Goal: Task Accomplishment & Management: Complete application form

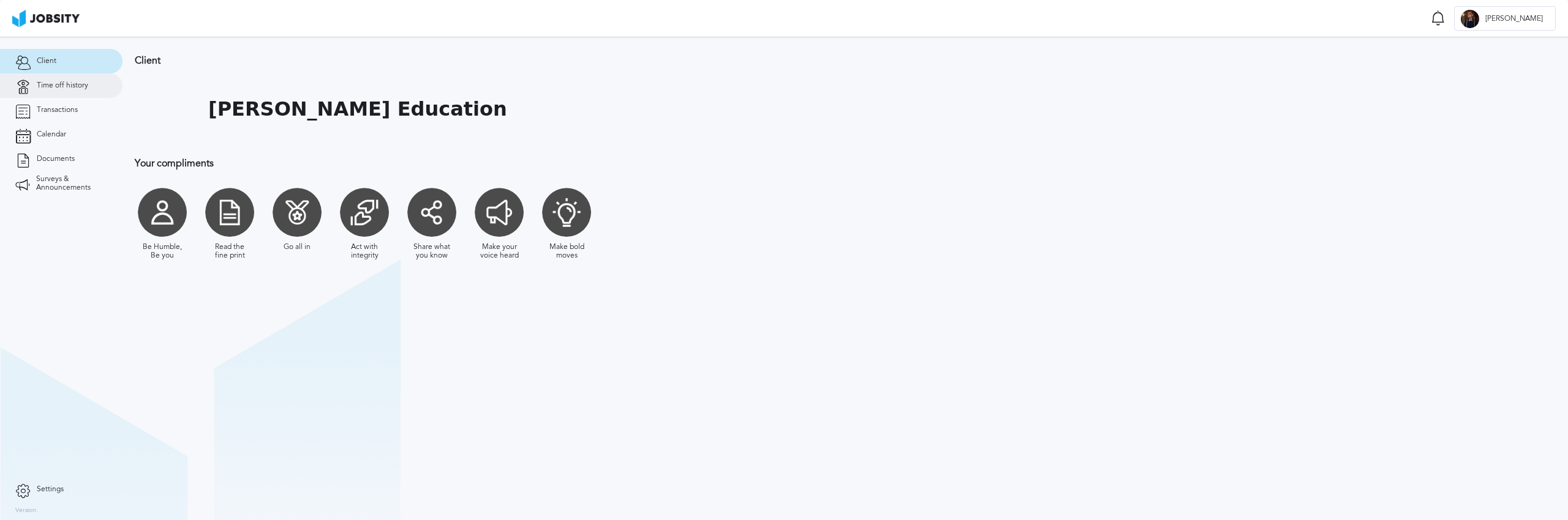
click at [62, 90] on link "Time off history" at bounding box center [61, 85] width 122 height 24
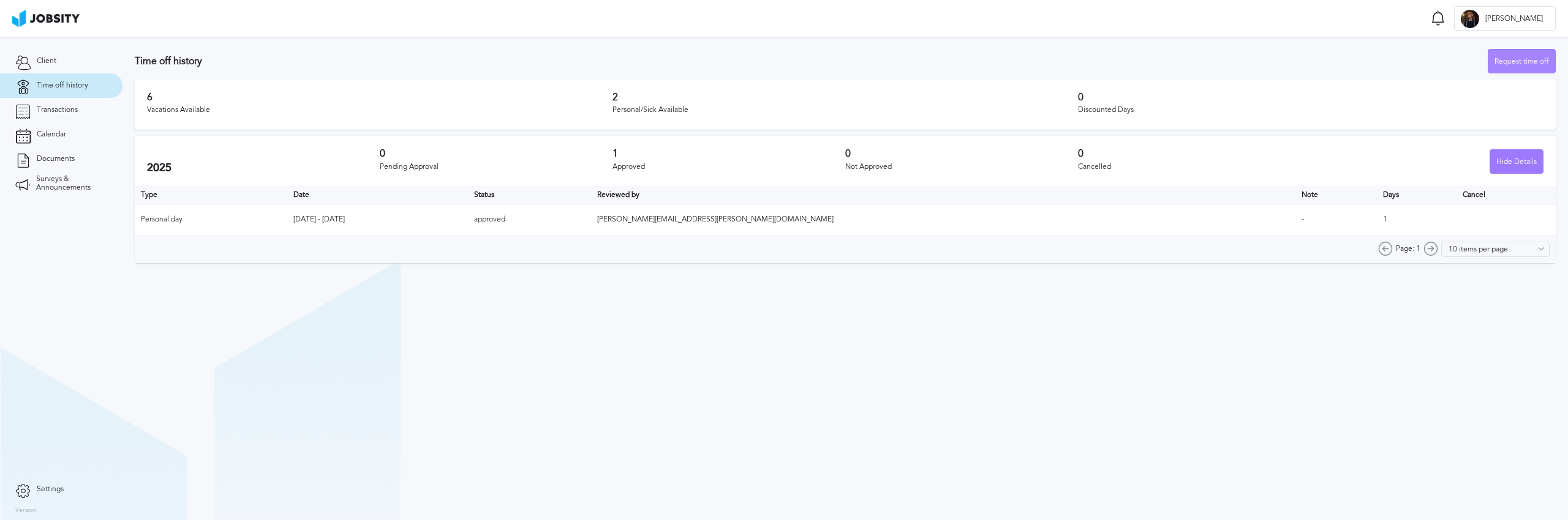
click at [1529, 59] on div "Request time off" at bounding box center [1522, 61] width 67 height 24
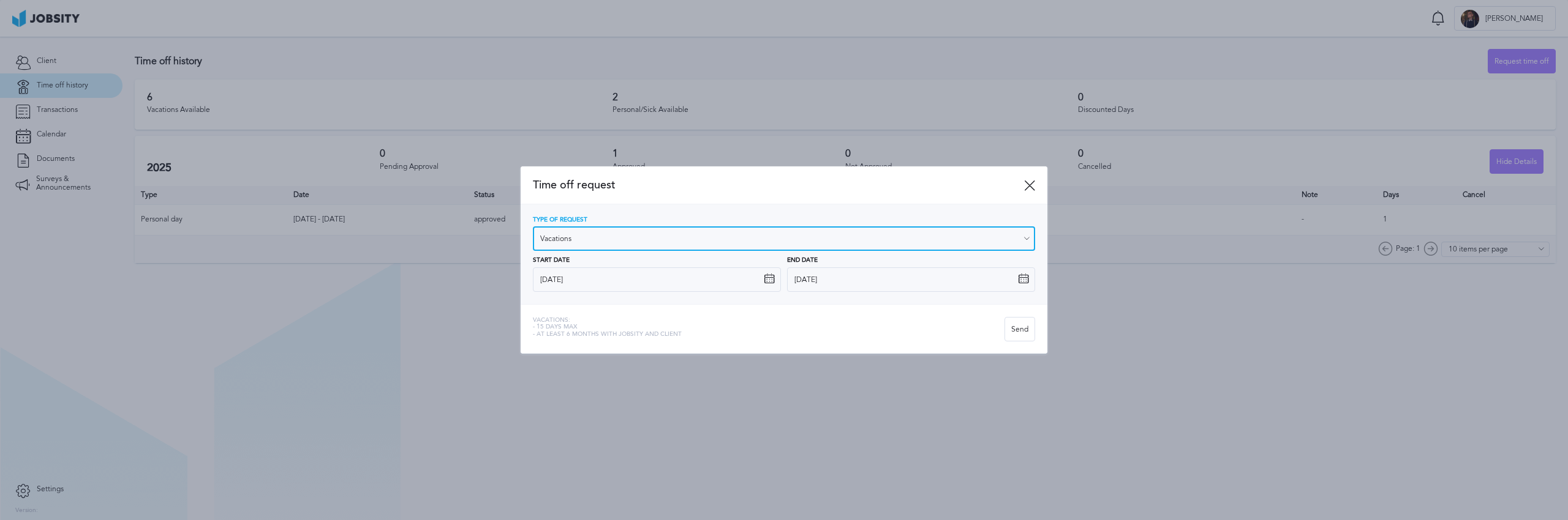
click at [631, 241] on input "Vacations" at bounding box center [784, 238] width 502 height 24
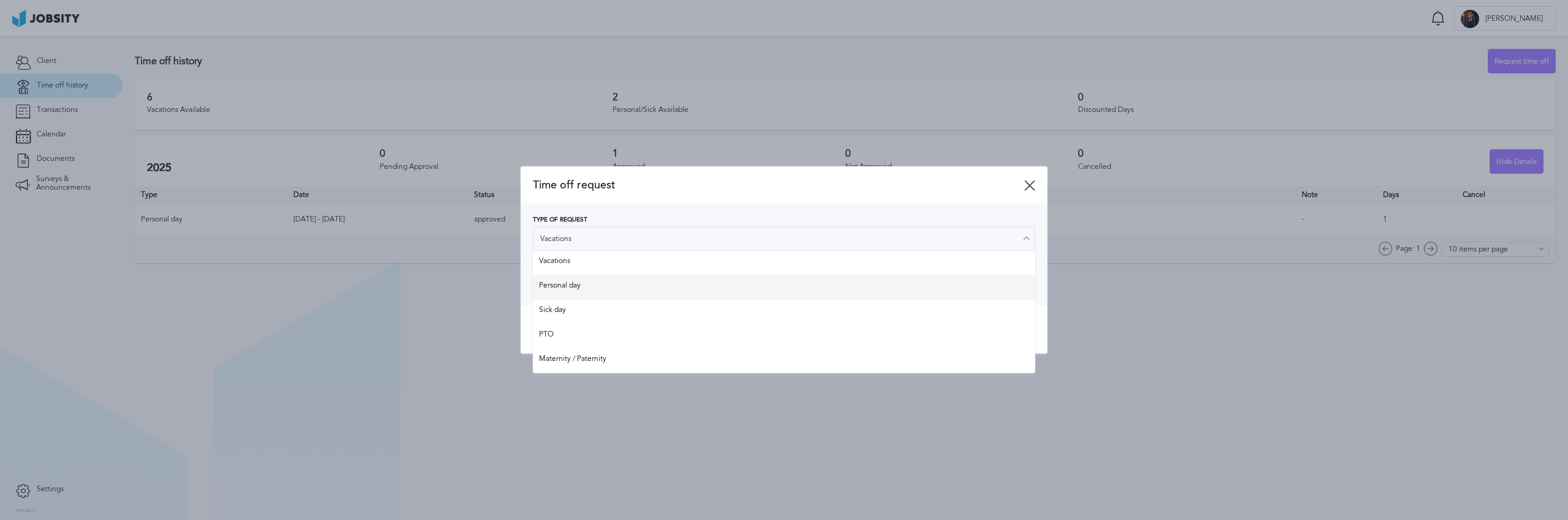
type input "Personal day"
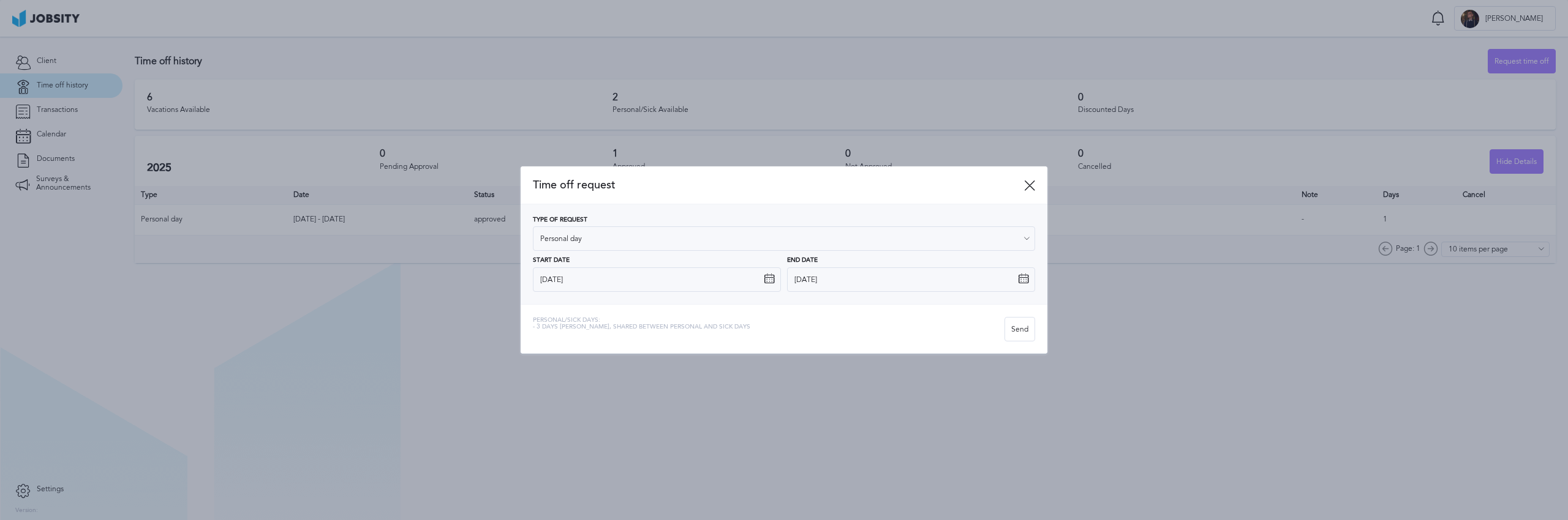
click at [594, 291] on div "Type of Request Personal day Vacations Personal day Sick day PTO Maternity / Pa…" at bounding box center [784, 254] width 502 height 75
click at [594, 282] on input "[DATE]" at bounding box center [657, 279] width 248 height 24
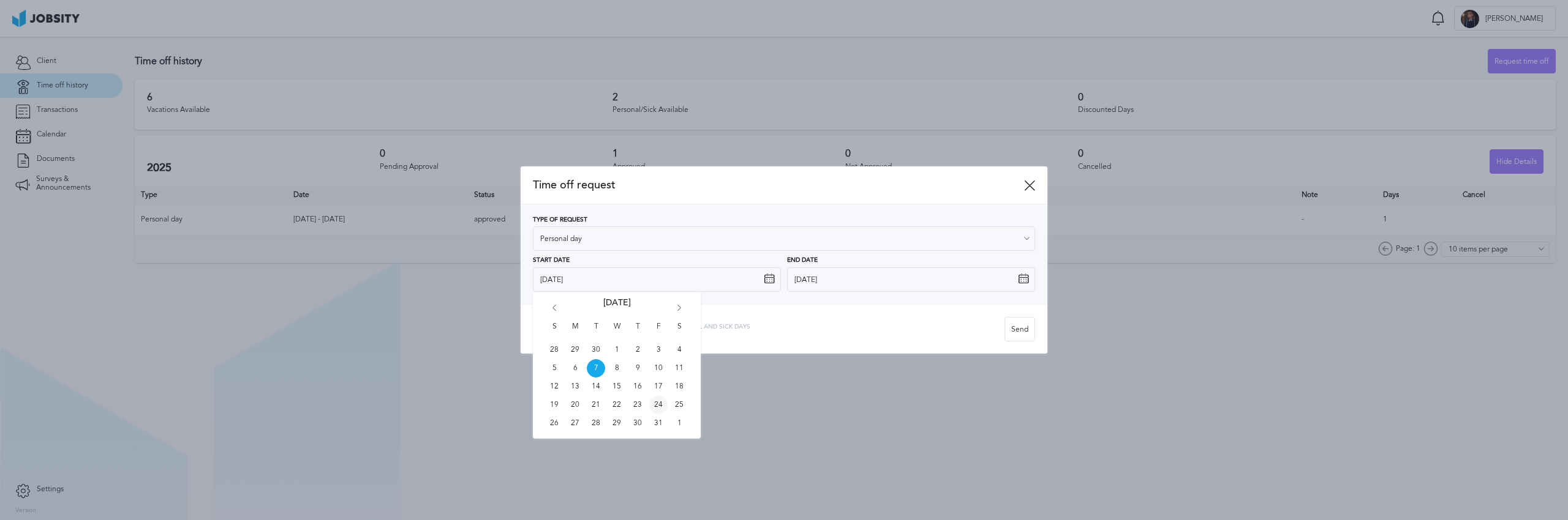
click at [660, 405] on span "24" at bounding box center [658, 405] width 18 height 18
type input "[DATE]"
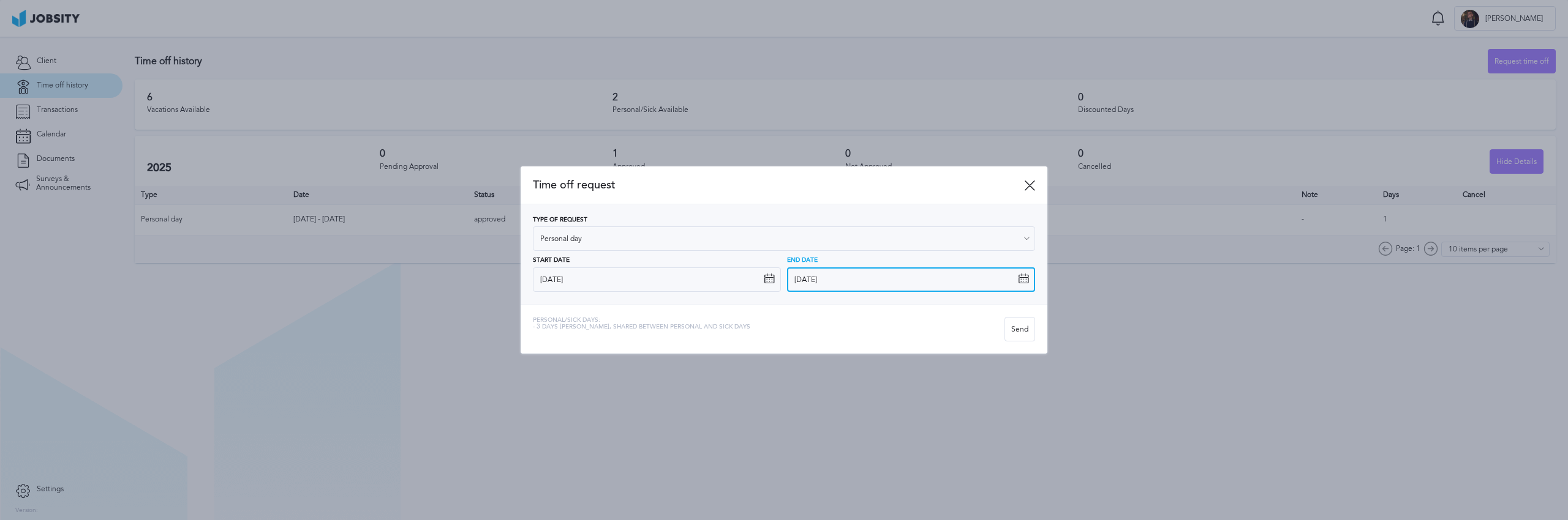
click at [799, 281] on input "[DATE]" at bounding box center [911, 279] width 248 height 24
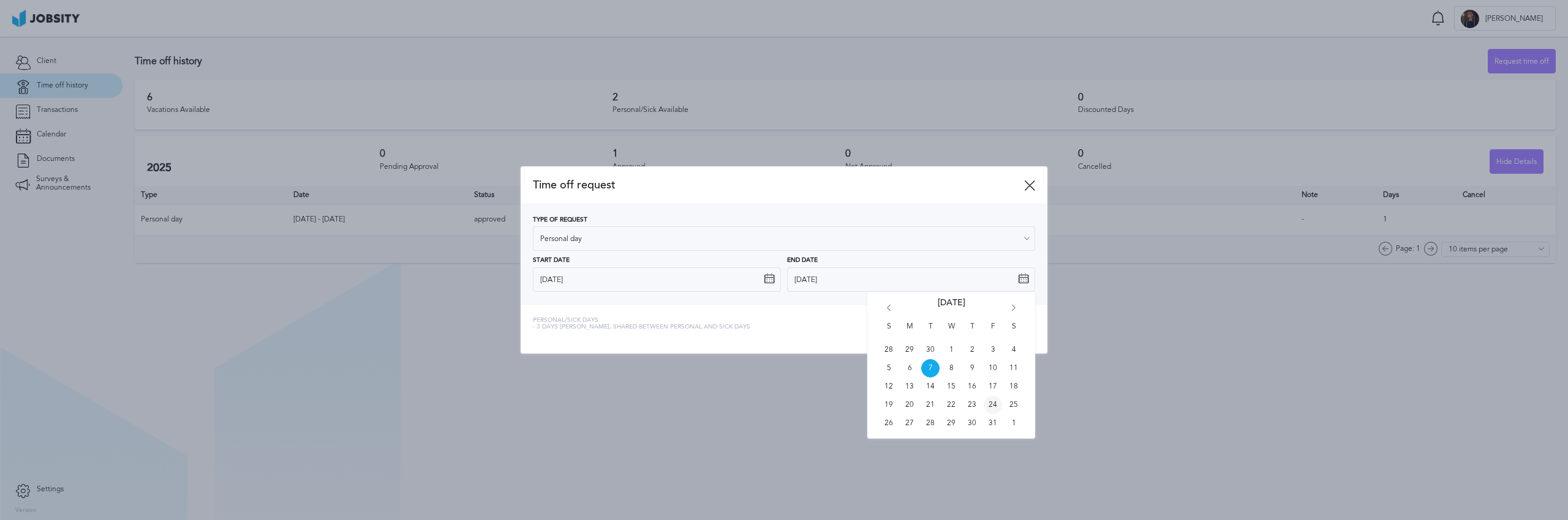
click at [988, 403] on span "24" at bounding box center [993, 405] width 18 height 18
type input "[DATE]"
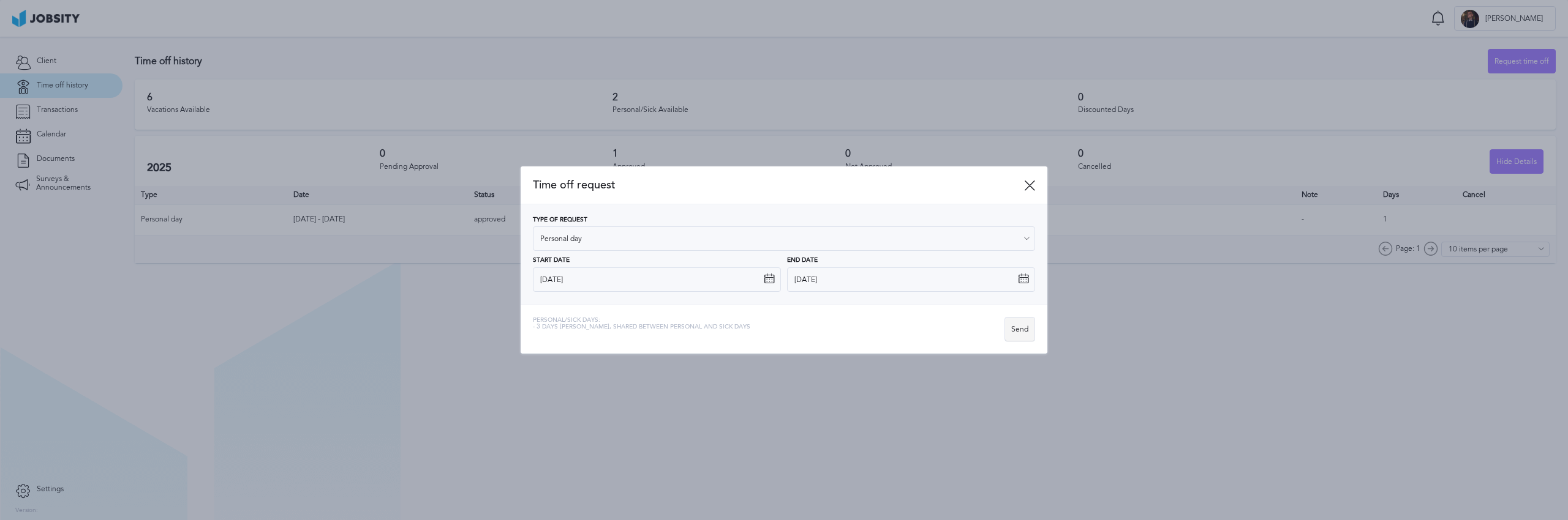
click at [1023, 332] on div "Send" at bounding box center [1020, 329] width 29 height 24
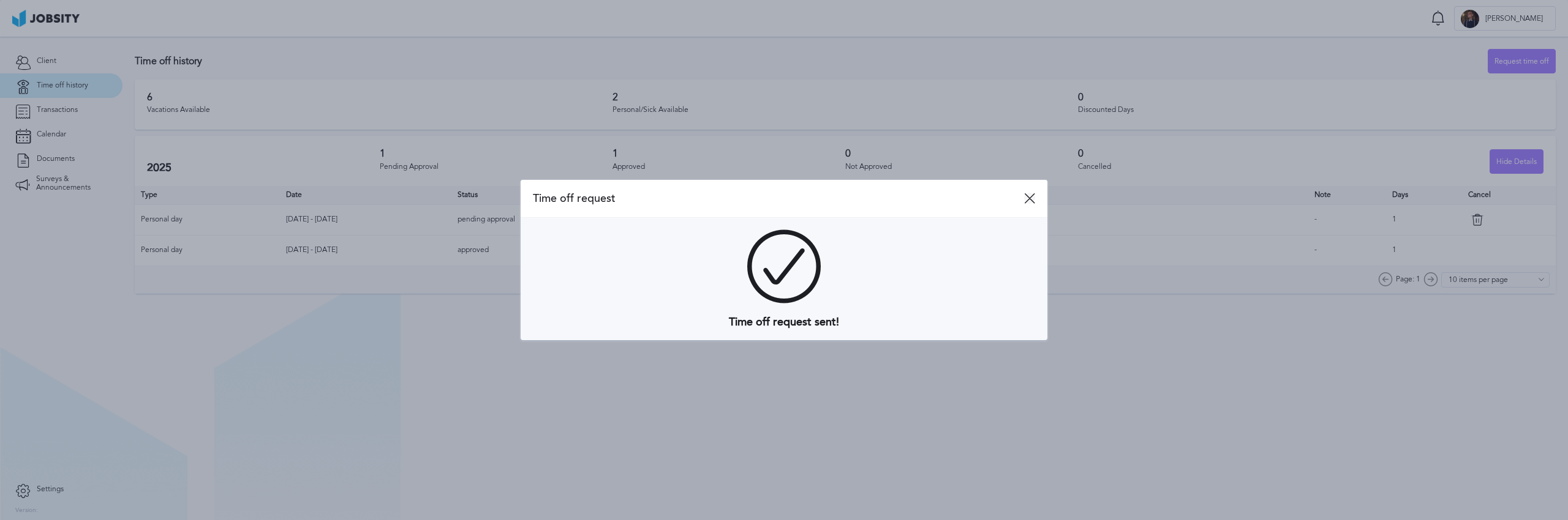
click at [1026, 195] on icon at bounding box center [1030, 198] width 11 height 11
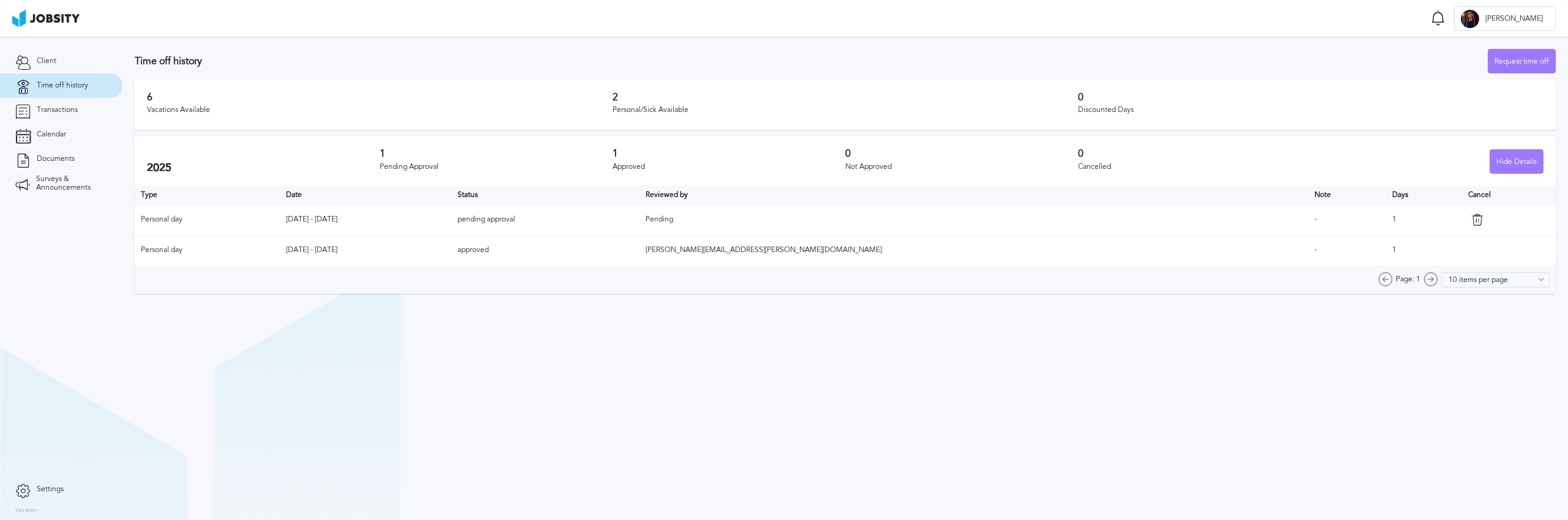
click at [1140, 410] on section "Time off history Request time off 6 Vacations Available 2 Personal/Sick Availab…" at bounding box center [844, 279] width 1445 height 484
